Goal: Information Seeking & Learning: Find specific page/section

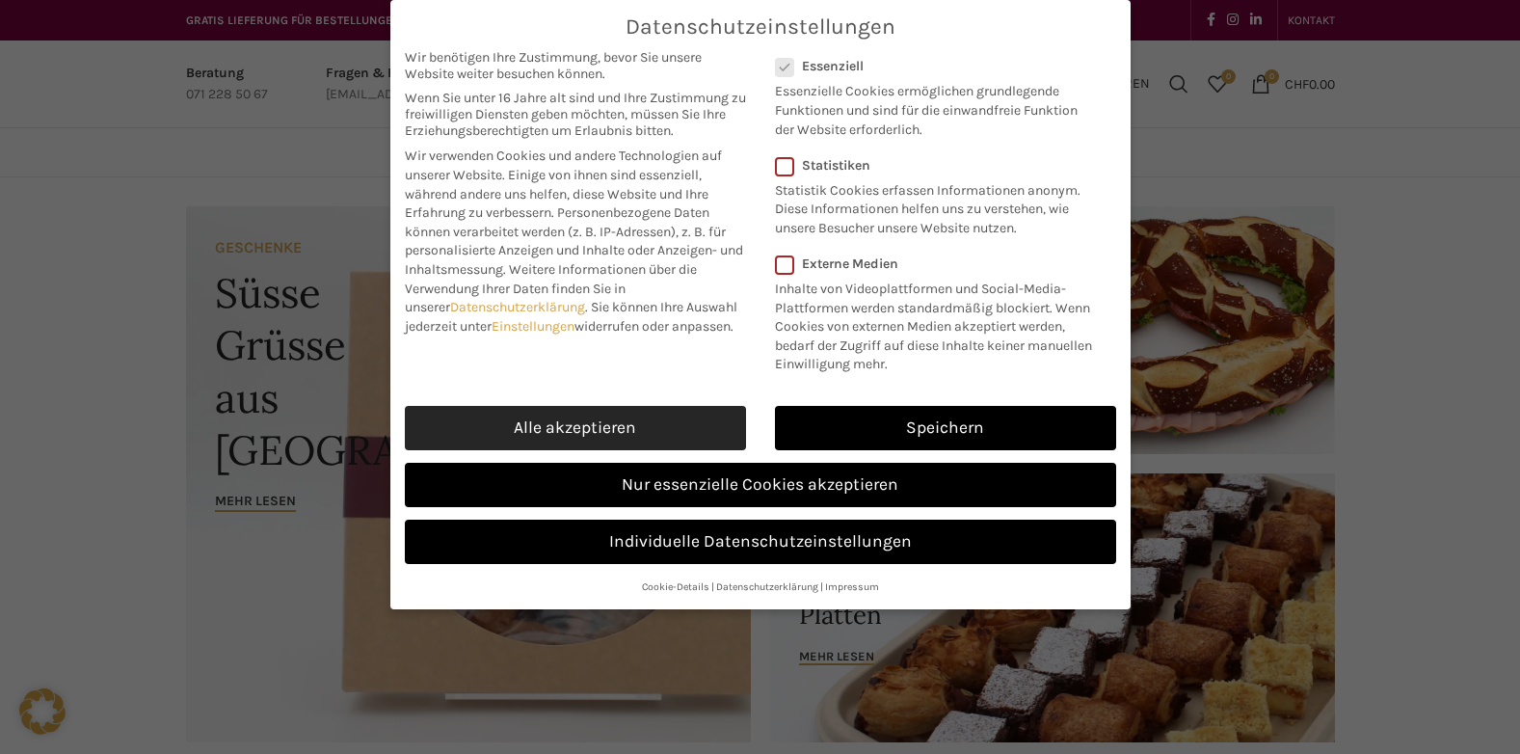
click at [699, 450] on link "Alle akzeptieren" at bounding box center [575, 428] width 341 height 44
checkbox input "true"
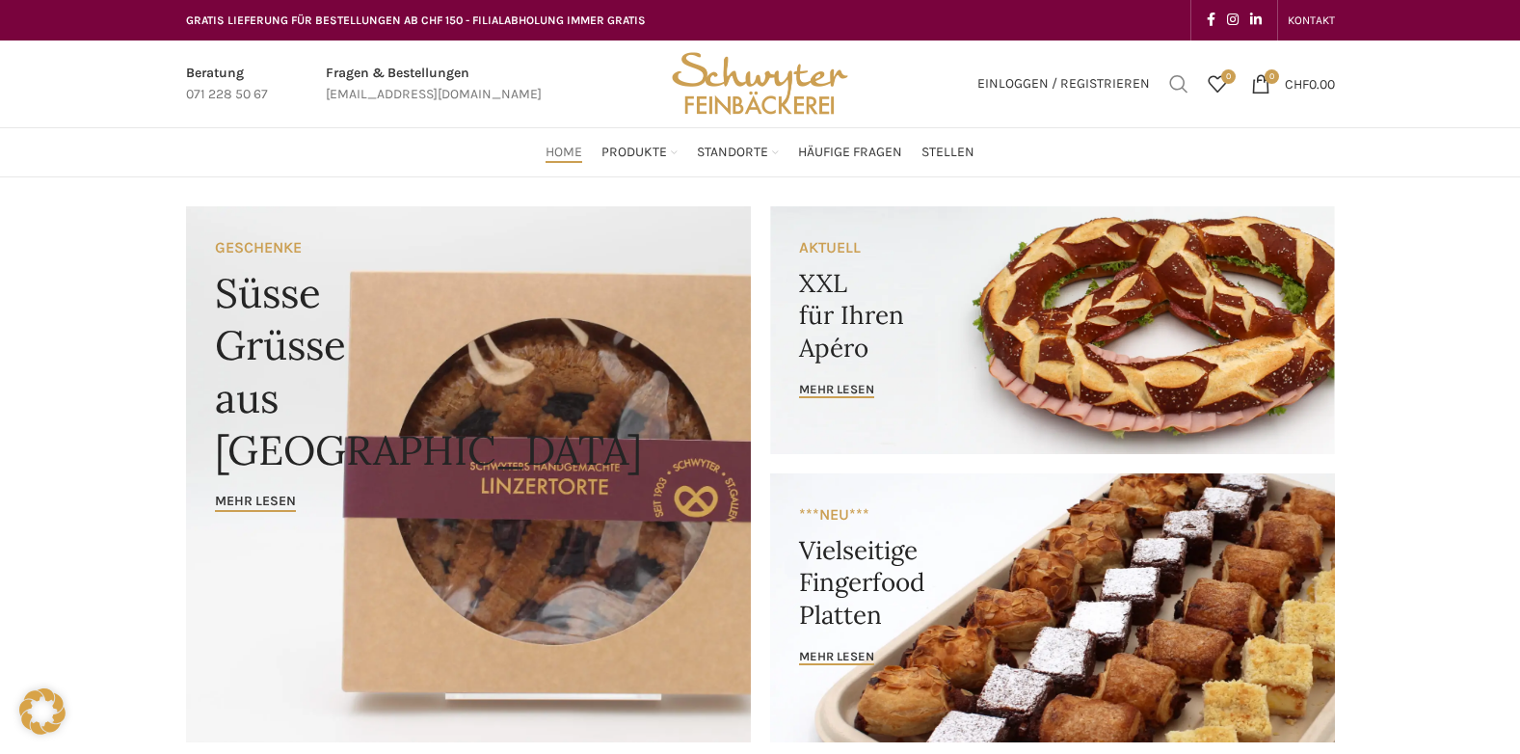
click at [1171, 75] on span "Suchen" at bounding box center [1178, 83] width 19 height 19
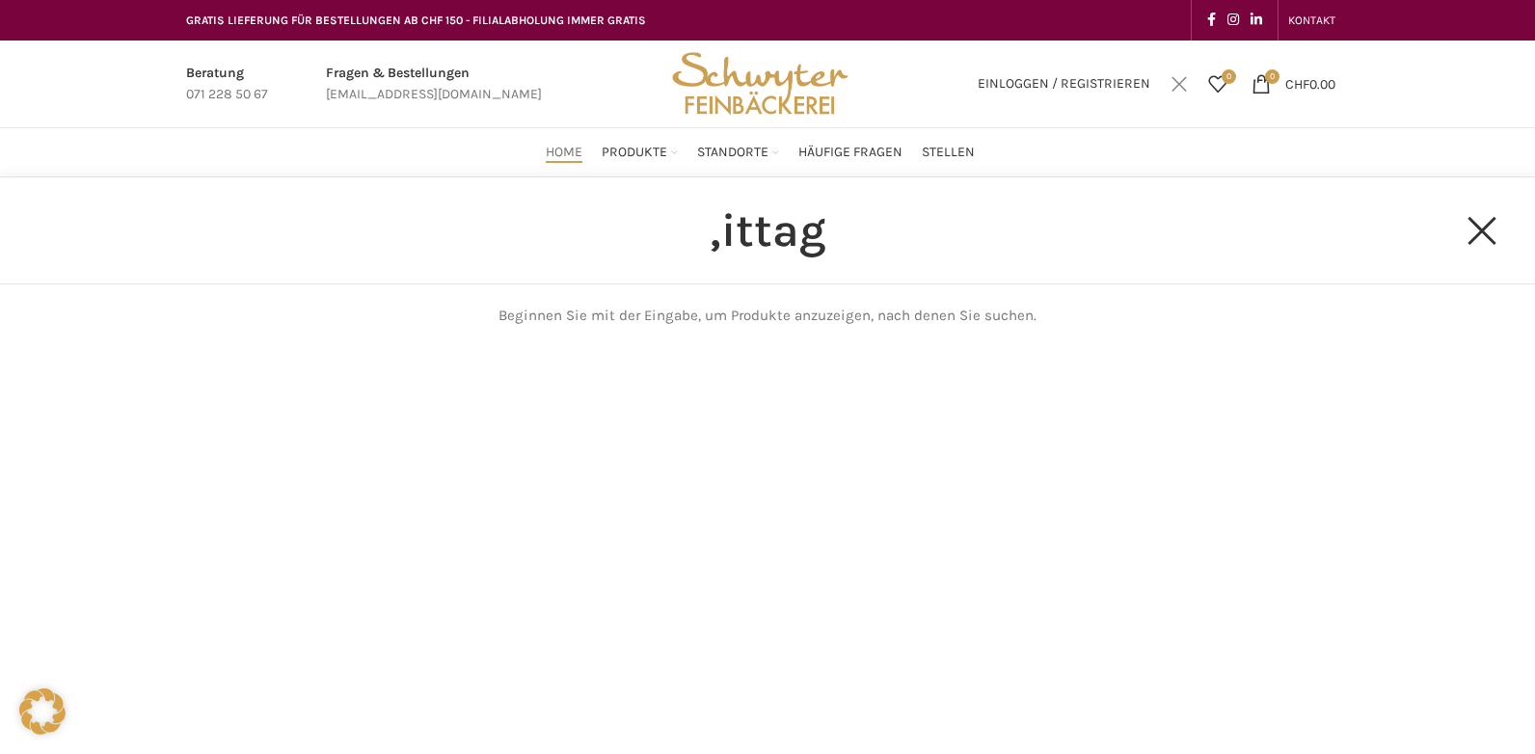
type input ",ittag"
click button "Search" at bounding box center [0, 0] width 0 height 0
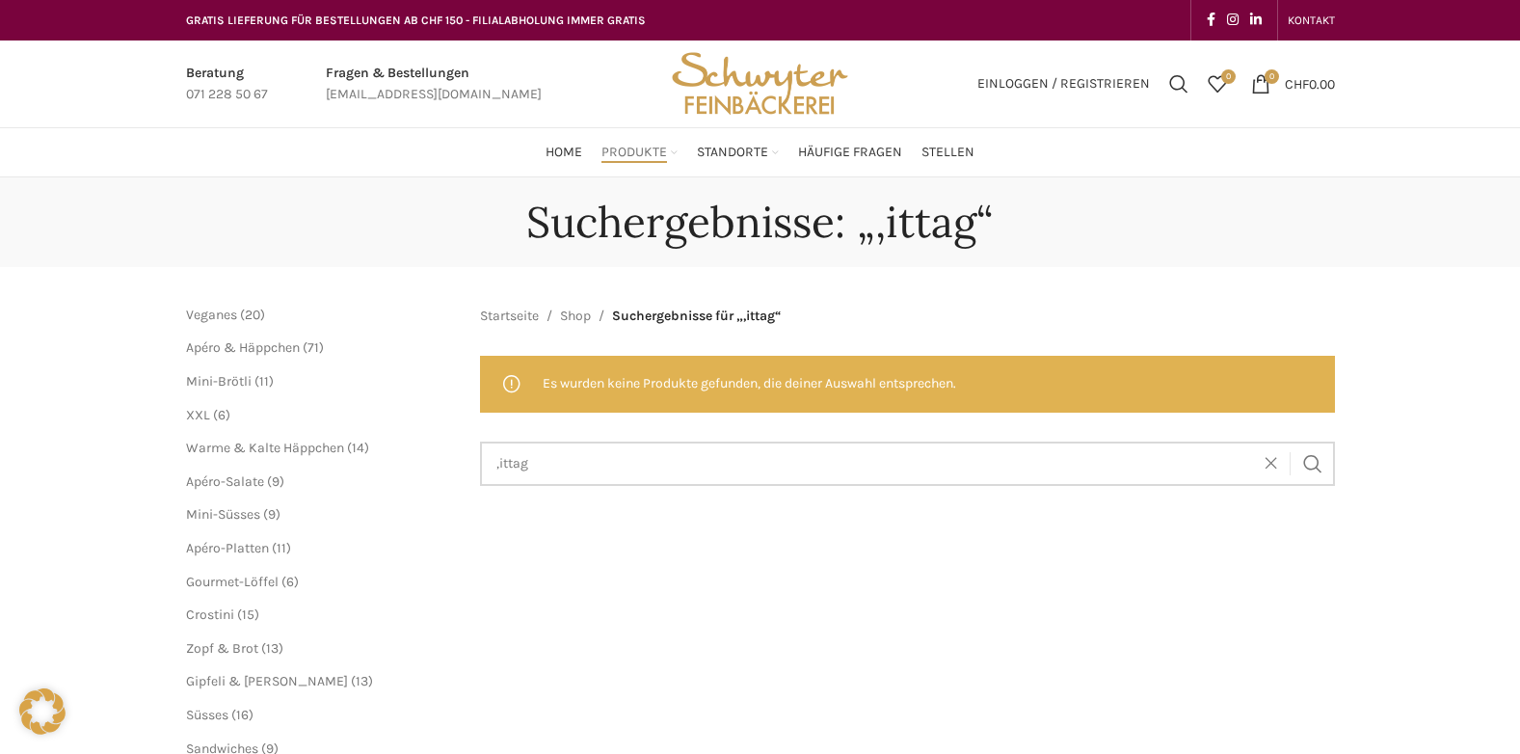
click at [505, 452] on input ",ittag" at bounding box center [907, 463] width 855 height 44
type input "[PERSON_NAME]"
click at [1291, 441] on button "Search" at bounding box center [1313, 463] width 44 height 44
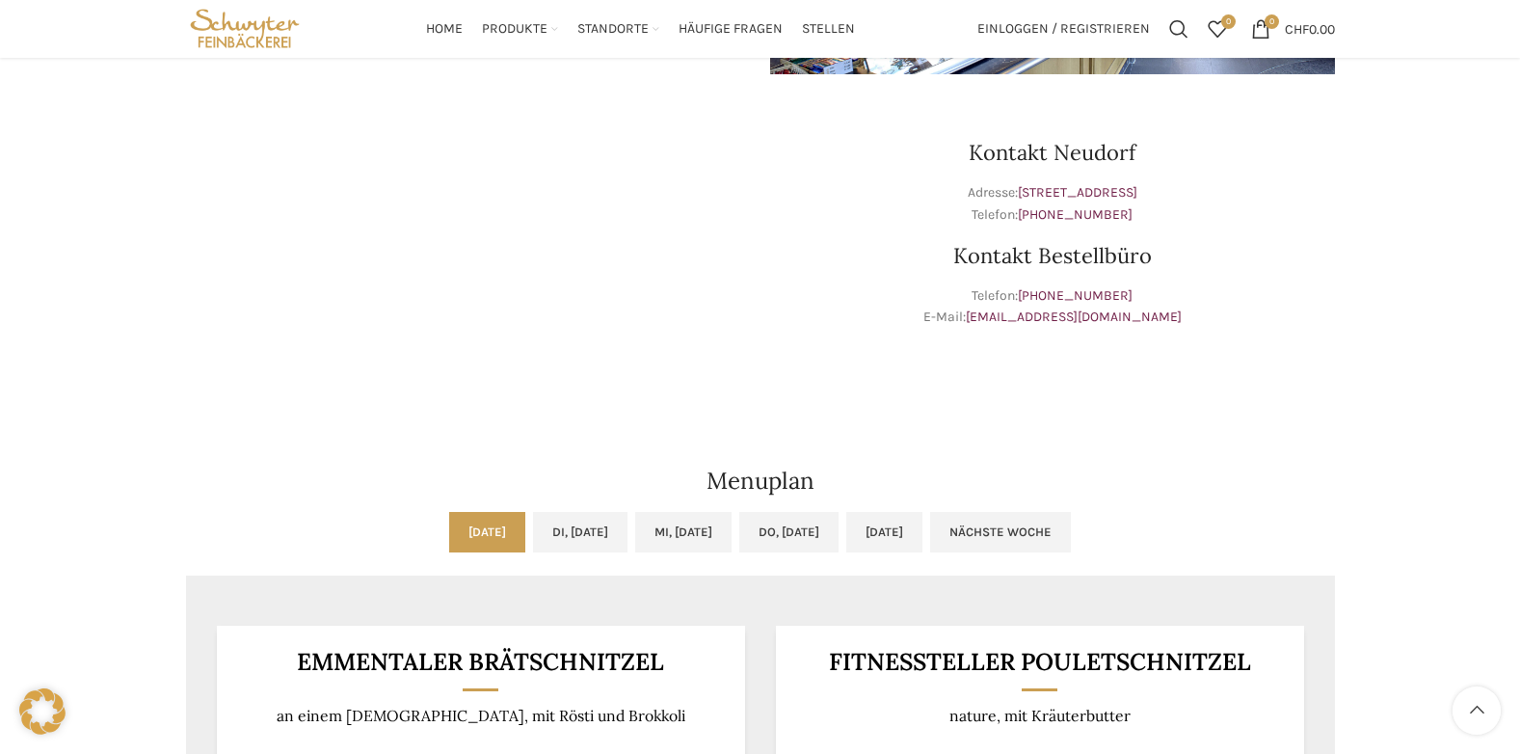
scroll to position [386, 0]
